Goal: Task Accomplishment & Management: Use online tool/utility

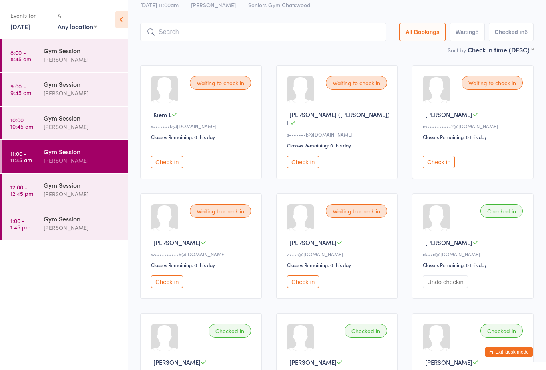
click at [92, 186] on div "Gym Session" at bounding box center [82, 184] width 77 height 9
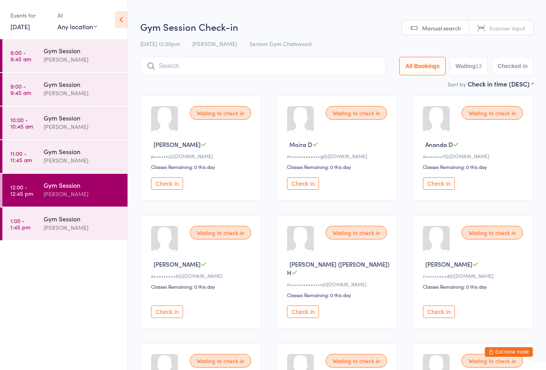
click at [442, 189] on button "Check in" at bounding box center [439, 183] width 32 height 12
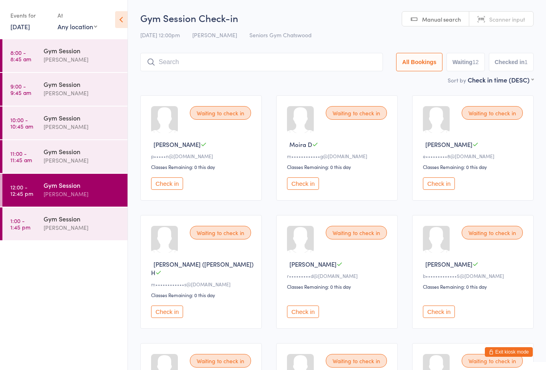
click at [348, 236] on div "Waiting to check in" at bounding box center [356, 233] width 61 height 14
click at [354, 233] on div "Waiting to check in" at bounding box center [356, 233] width 61 height 14
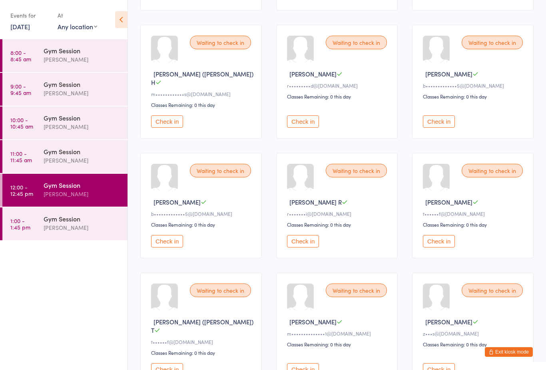
scroll to position [191, 0]
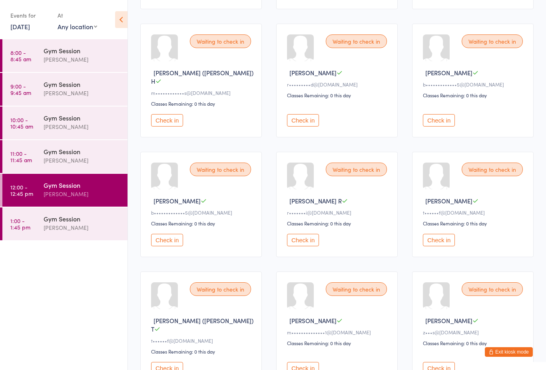
click at [170, 245] on button "Check in" at bounding box center [167, 240] width 32 height 12
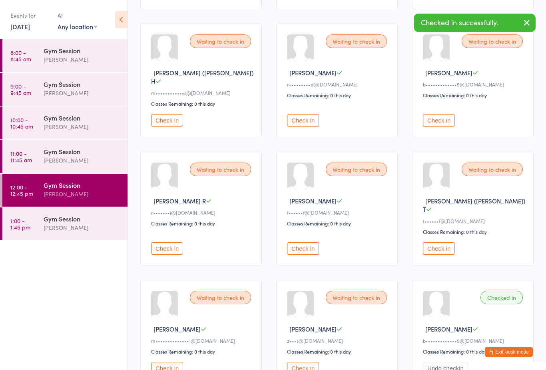
click at [436, 118] on button "Check in" at bounding box center [439, 120] width 32 height 12
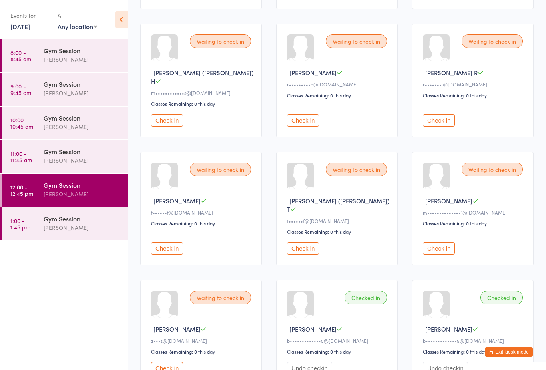
click at [354, 40] on div "Waiting to check in" at bounding box center [356, 41] width 61 height 14
click at [359, 48] on div "Waiting to check in" at bounding box center [356, 41] width 61 height 14
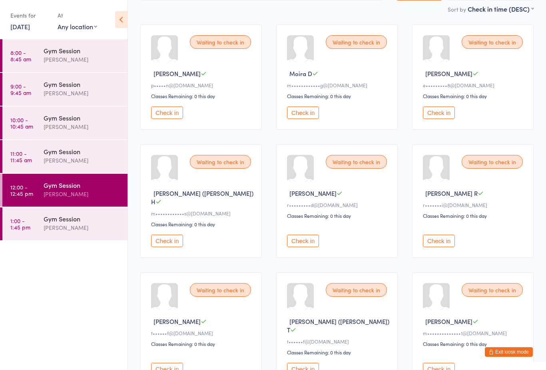
scroll to position [70, 0]
click at [426, 119] on button "Check in" at bounding box center [439, 113] width 32 height 12
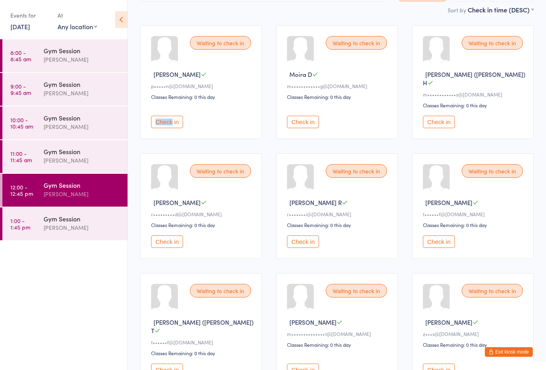
click at [72, 286] on ul "8:00 - 8:45 am Gym Session [PERSON_NAME] 9:00 - 9:45 am Gym Session [PERSON_NAM…" at bounding box center [64, 204] width 128 height 330
click at [165, 124] on button "Check in" at bounding box center [167, 122] width 32 height 12
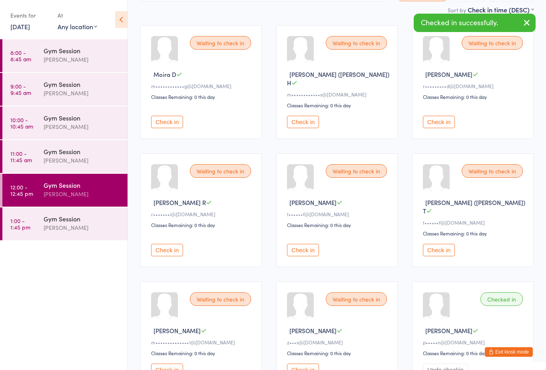
click at [66, 294] on ul "8:00 - 8:45 am Gym Session [PERSON_NAME] 9:00 - 9:45 am Gym Session [PERSON_NAM…" at bounding box center [64, 204] width 128 height 330
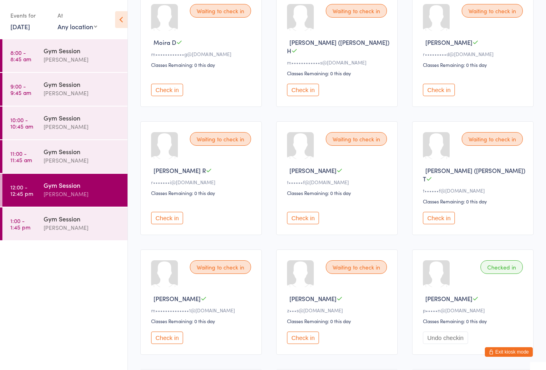
scroll to position [105, 0]
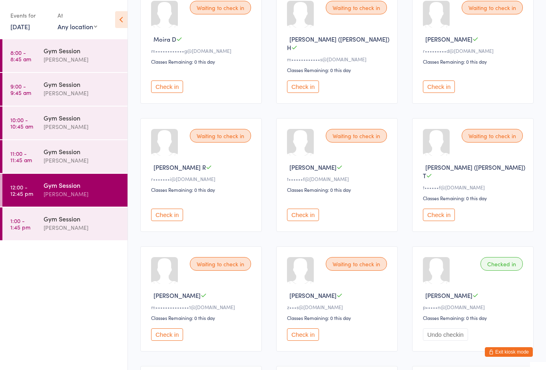
click at [176, 208] on button "Check in" at bounding box center [167, 214] width 32 height 12
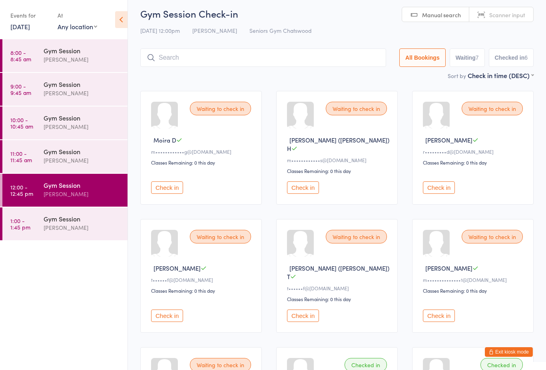
scroll to position [0, 0]
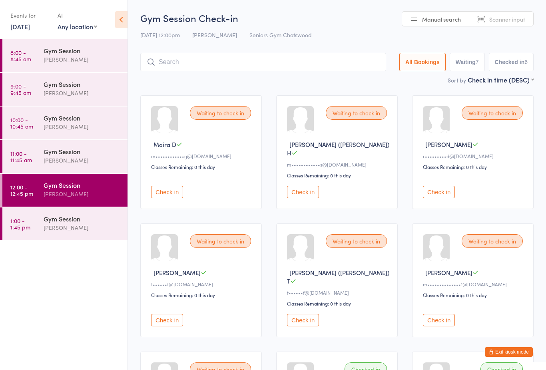
click at [176, 191] on button "Check in" at bounding box center [167, 192] width 32 height 12
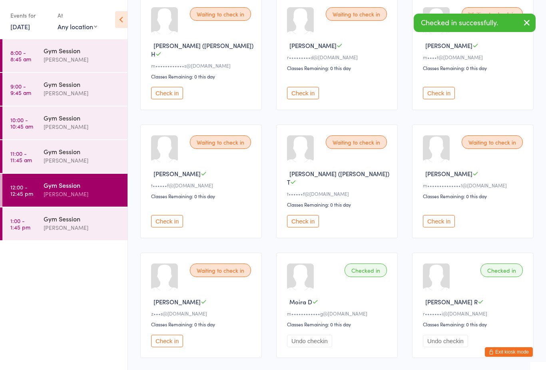
scroll to position [106, 0]
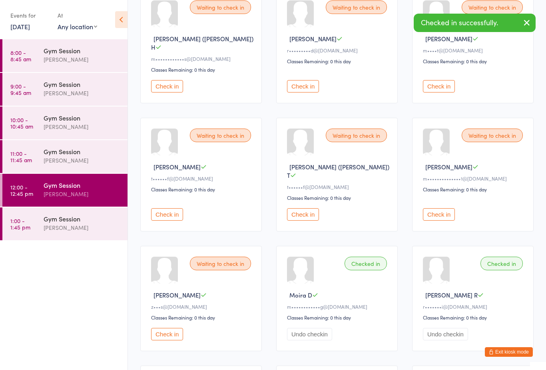
click at [306, 328] on button "Undo checkin" at bounding box center [309, 334] width 45 height 12
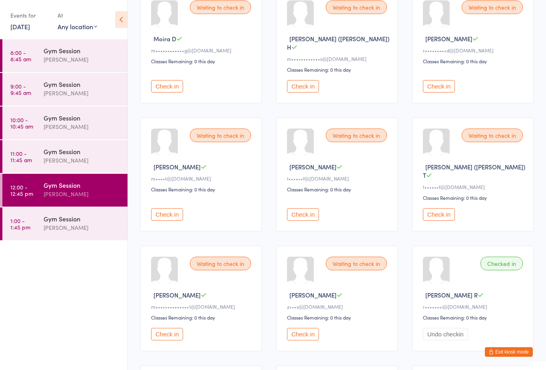
click at [304, 328] on button "Check in" at bounding box center [303, 334] width 32 height 12
click at [442, 208] on button "Check in" at bounding box center [439, 214] width 32 height 12
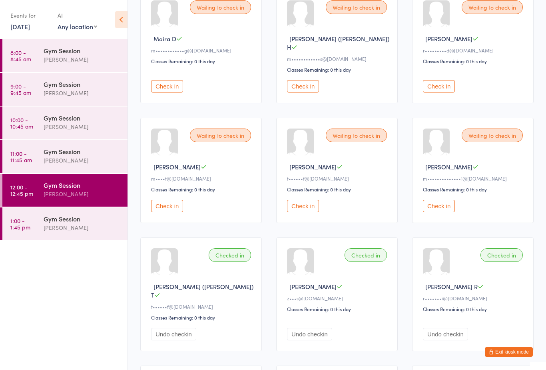
click at [299, 210] on button "Check in" at bounding box center [303, 206] width 32 height 12
click at [306, 81] on button "Check in" at bounding box center [303, 86] width 32 height 12
